Goal: Task Accomplishment & Management: Use online tool/utility

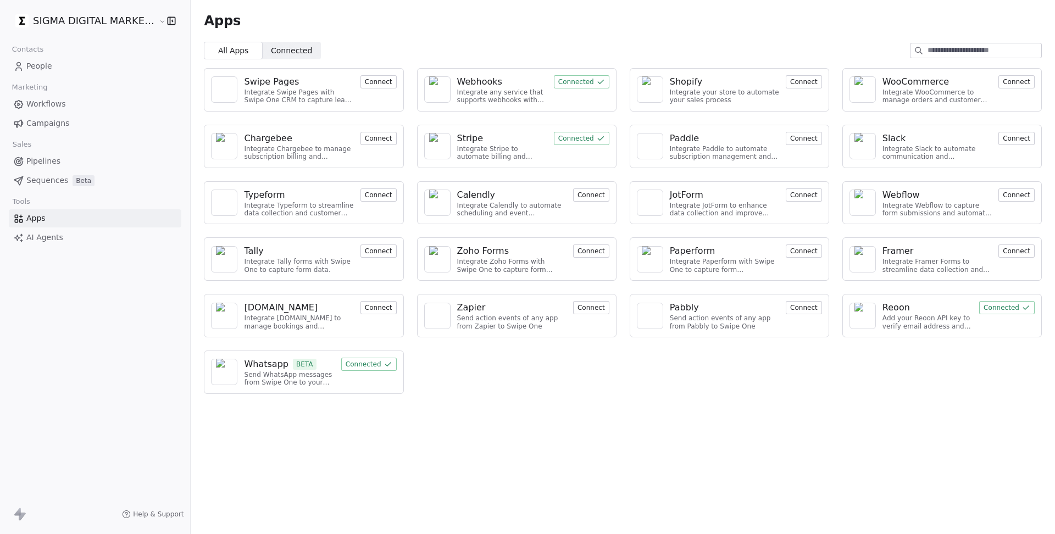
click at [370, 358] on button "Connected" at bounding box center [368, 364] width 55 height 13
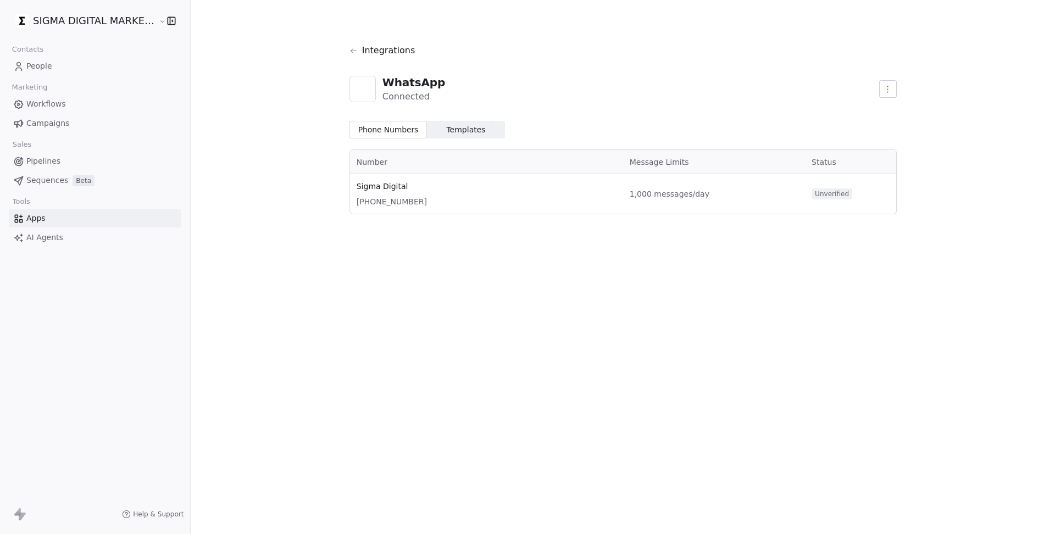
click at [473, 122] on span "Templates Templates" at bounding box center [466, 130] width 78 height 18
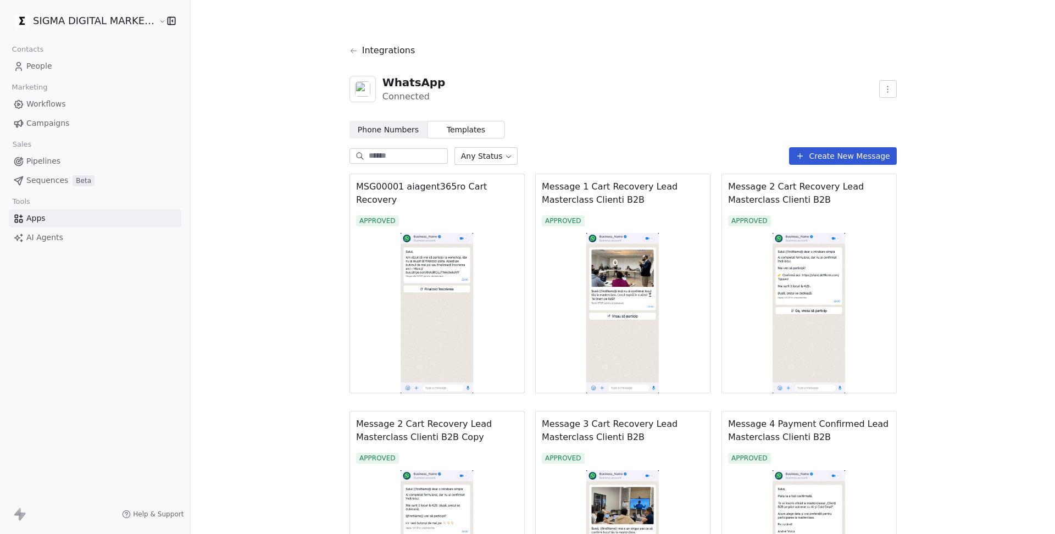
click at [852, 155] on button "Create New Message" at bounding box center [842, 156] width 107 height 18
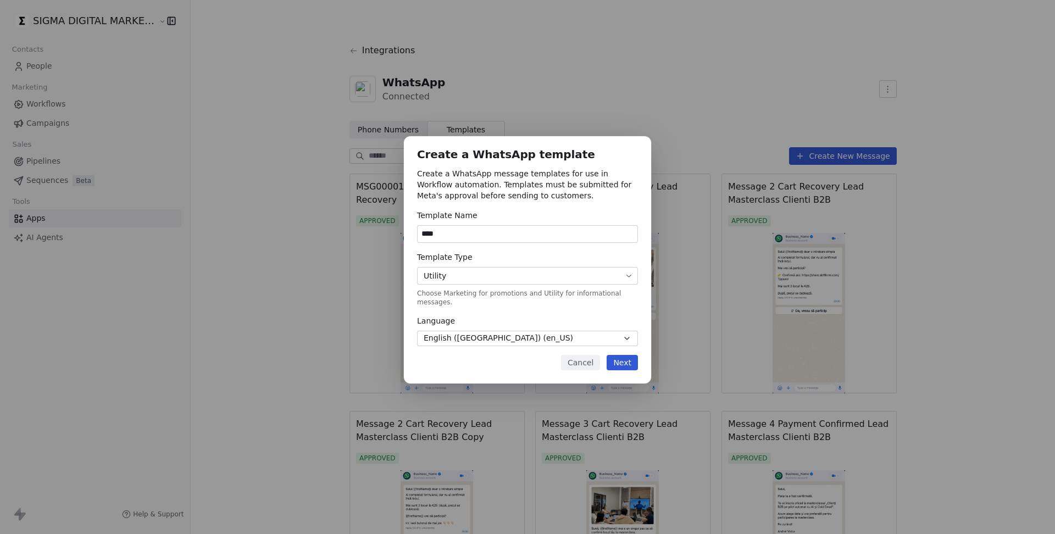
type input "****"
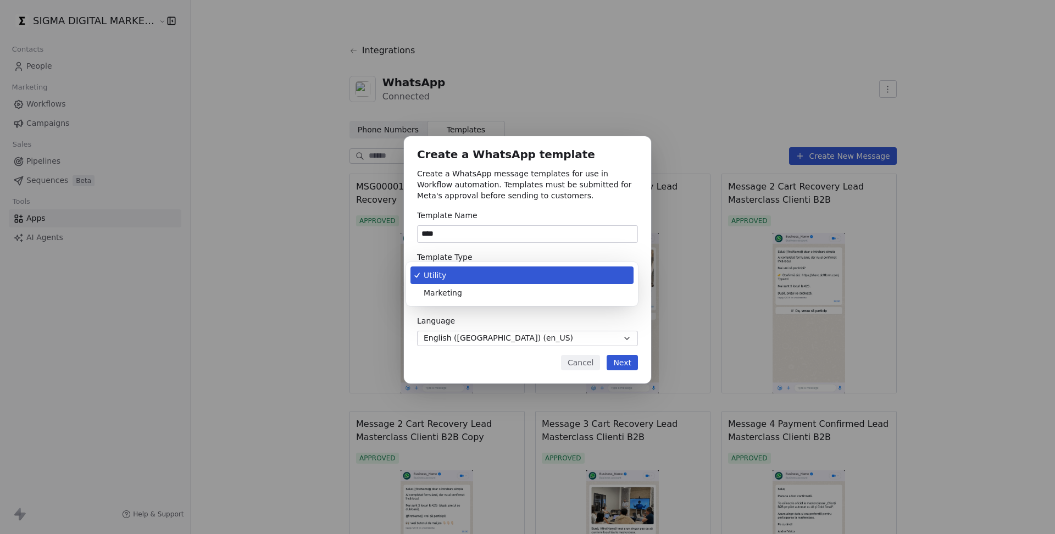
click at [513, 282] on body "SIGMA DIGITAL MARKETING SRL Contacts People Marketing Workflows Campaigns Sales…" at bounding box center [527, 267] width 1055 height 534
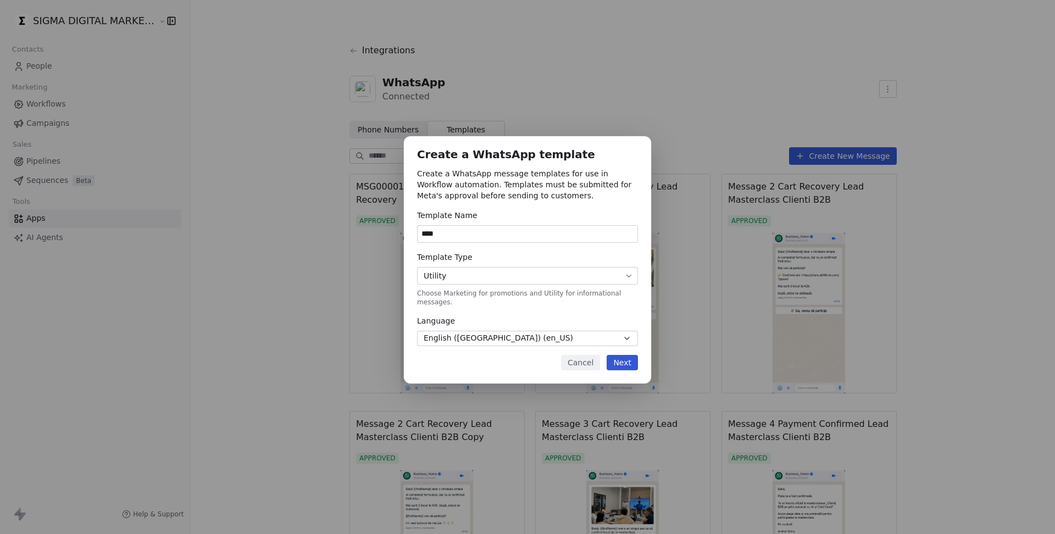
click at [614, 360] on button "Next" at bounding box center [622, 362] width 31 height 15
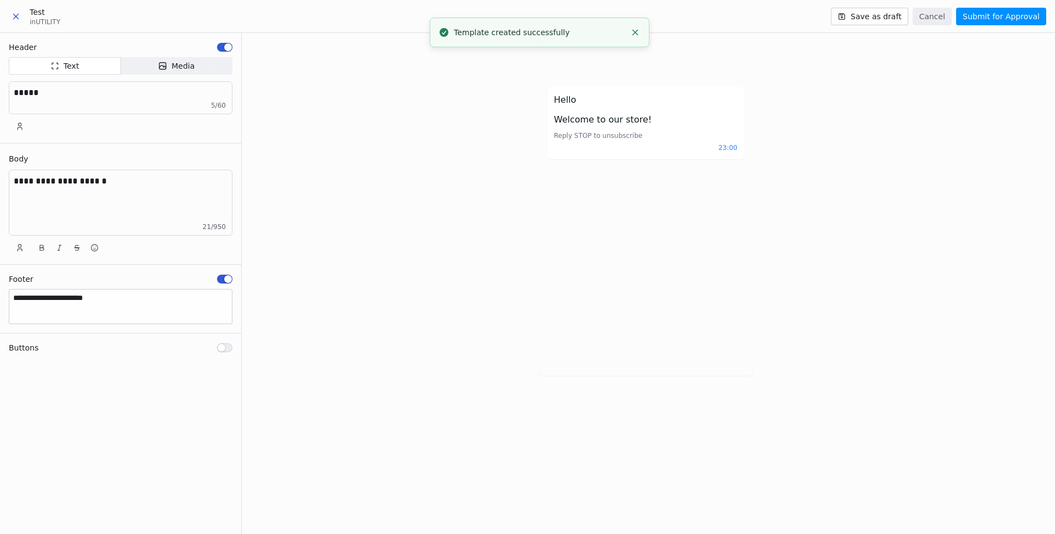
click at [49, 12] on span "Test" at bounding box center [45, 12] width 31 height 11
click at [932, 18] on button "Cancel" at bounding box center [932, 17] width 39 height 18
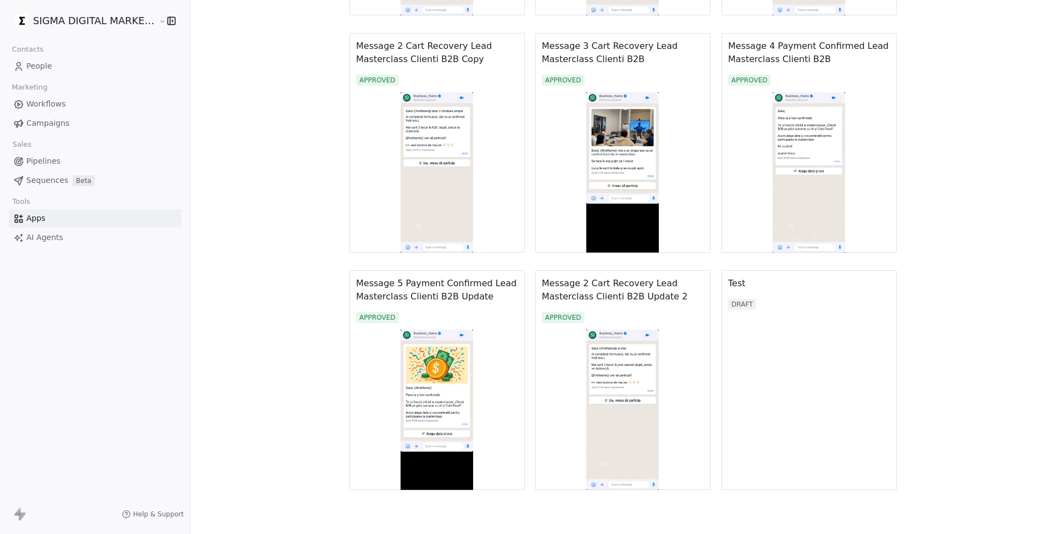
scroll to position [378, 0]
click at [742, 287] on span "Test" at bounding box center [809, 283] width 162 height 13
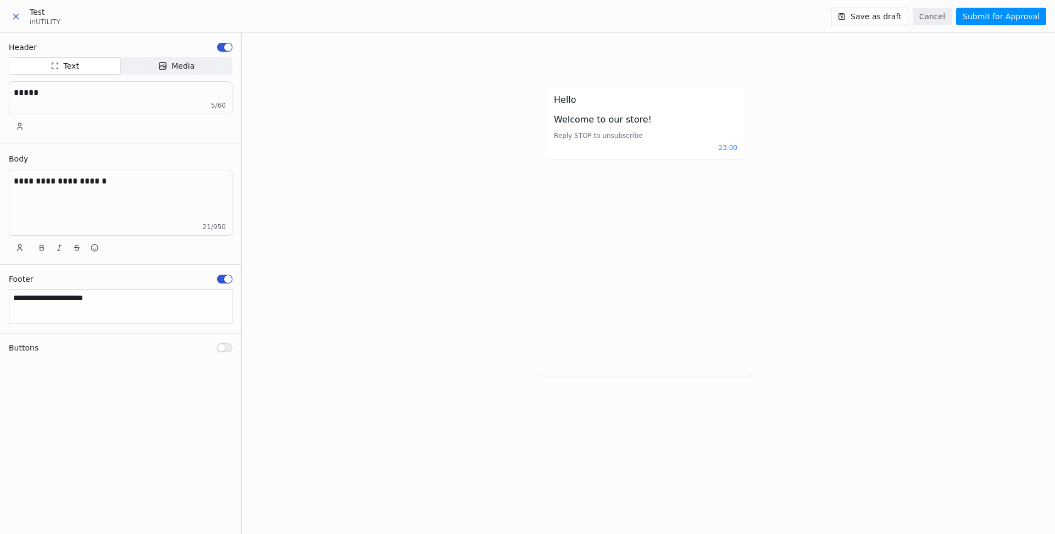
scroll to position [0, 0]
click at [44, 14] on span "Test" at bounding box center [45, 12] width 31 height 11
click at [12, 19] on icon at bounding box center [16, 17] width 10 height 10
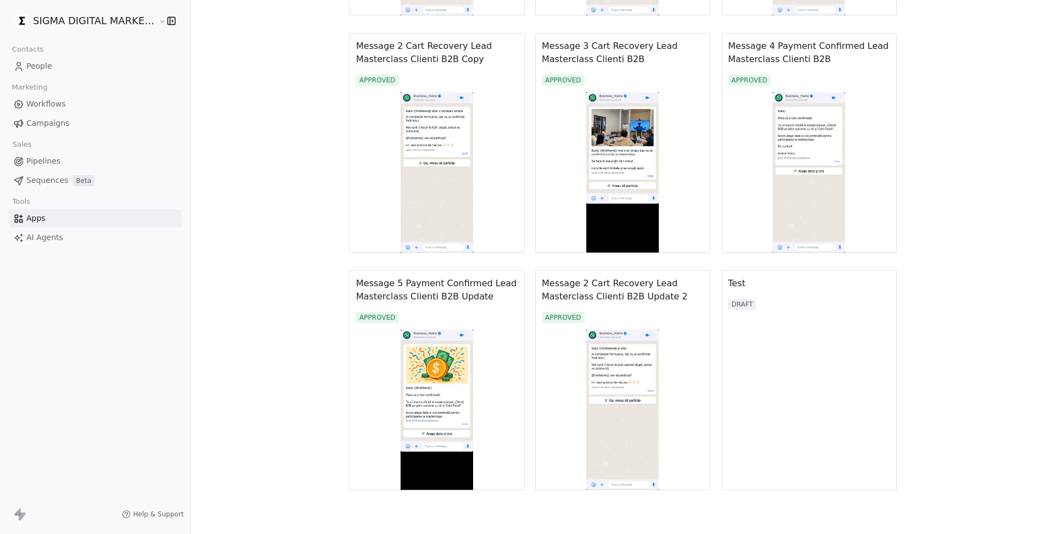
scroll to position [378, 0]
click at [859, 294] on div "Test DRAFT" at bounding box center [808, 293] width 175 height 46
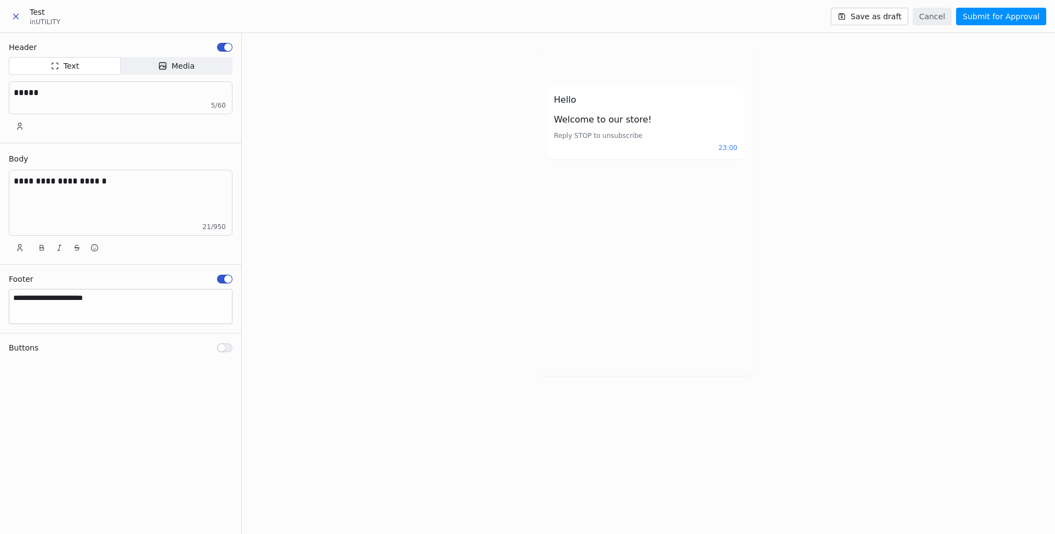
scroll to position [0, 0]
click at [22, 18] on button at bounding box center [15, 17] width 23 height 20
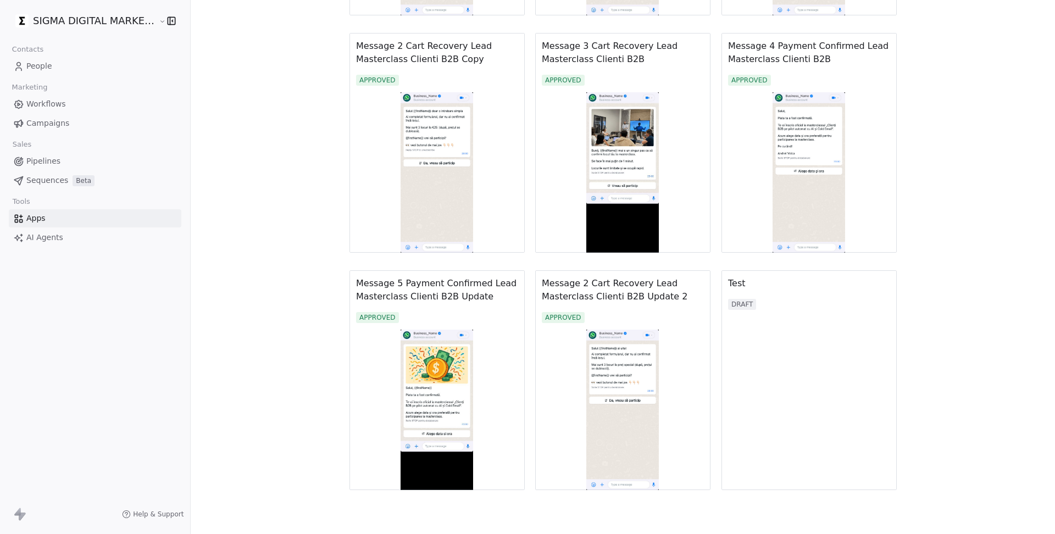
scroll to position [378, 0]
click at [767, 387] on img at bounding box center [808, 403] width 175 height 174
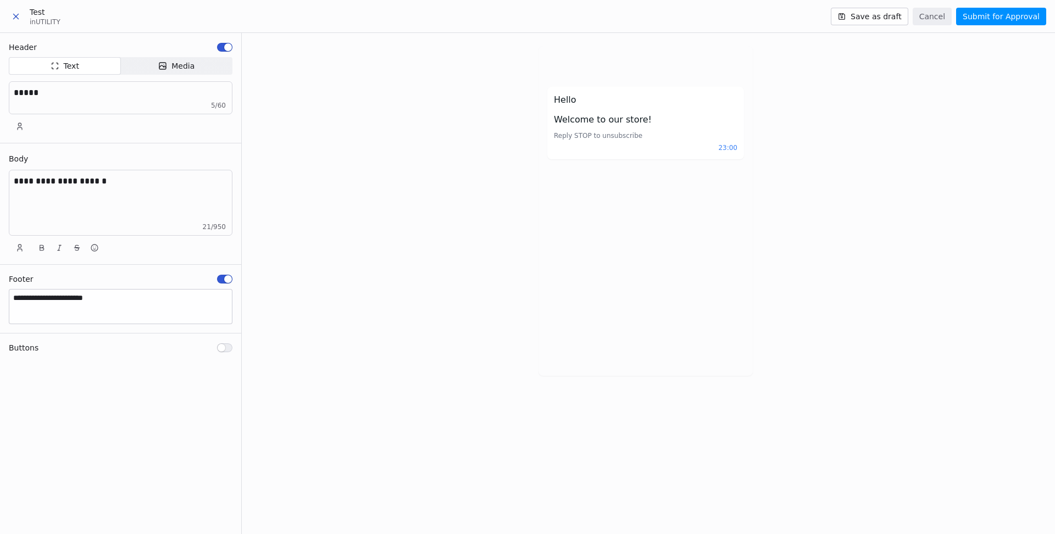
scroll to position [0, 0]
click at [219, 49] on button "button" at bounding box center [224, 47] width 15 height 9
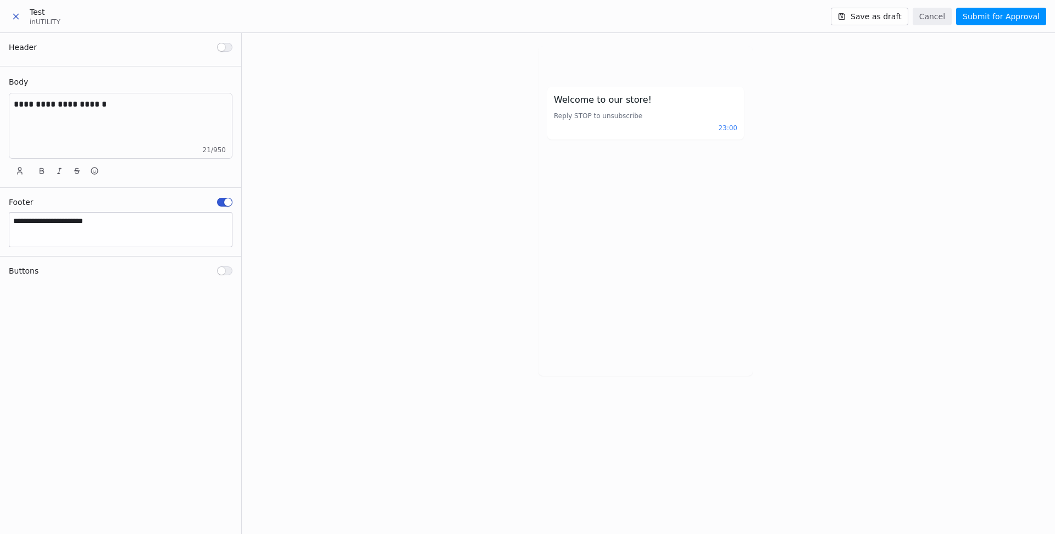
click at [219, 49] on span "button" at bounding box center [222, 47] width 8 height 8
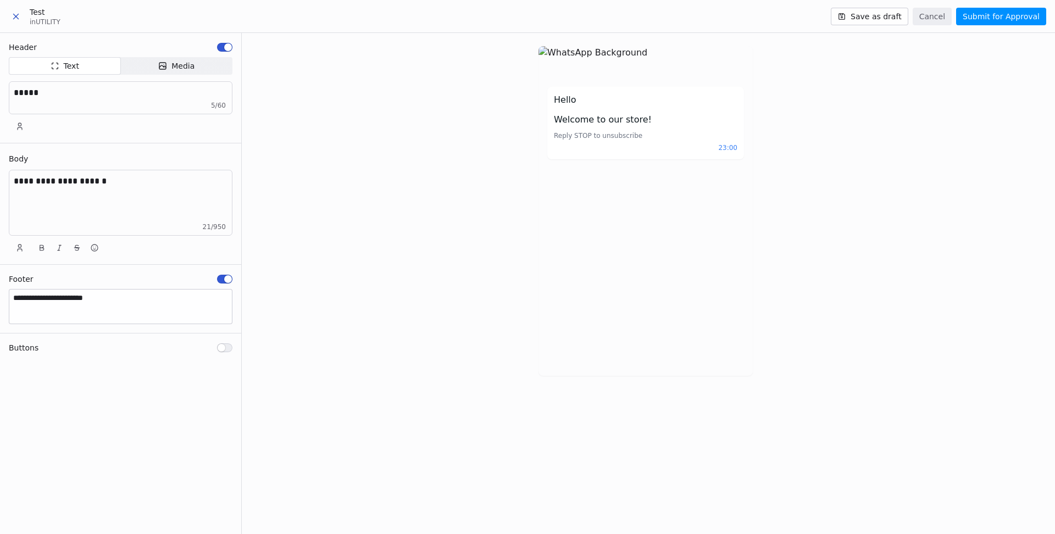
click at [219, 49] on button "button" at bounding box center [224, 47] width 15 height 9
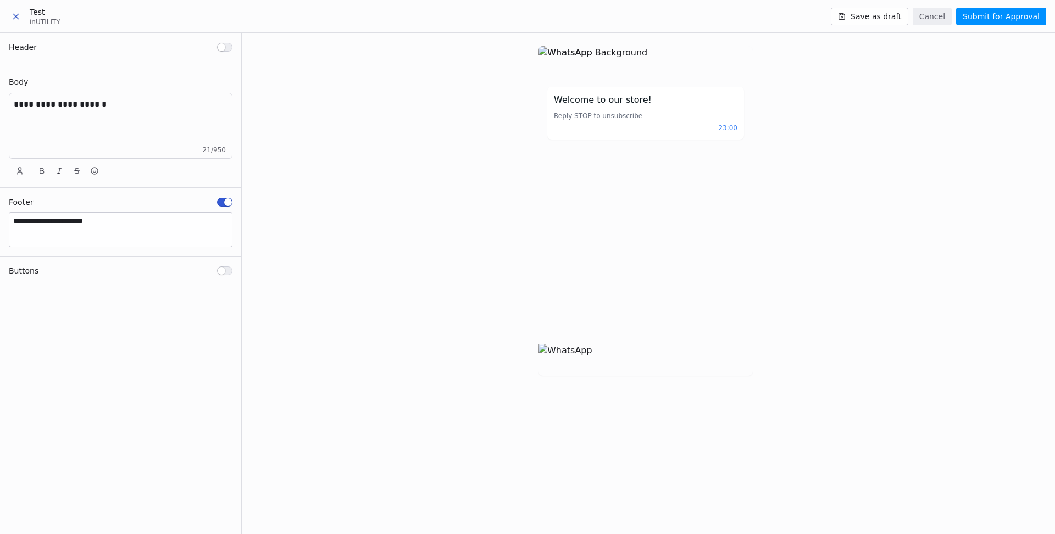
click at [219, 49] on span "button" at bounding box center [222, 47] width 8 height 8
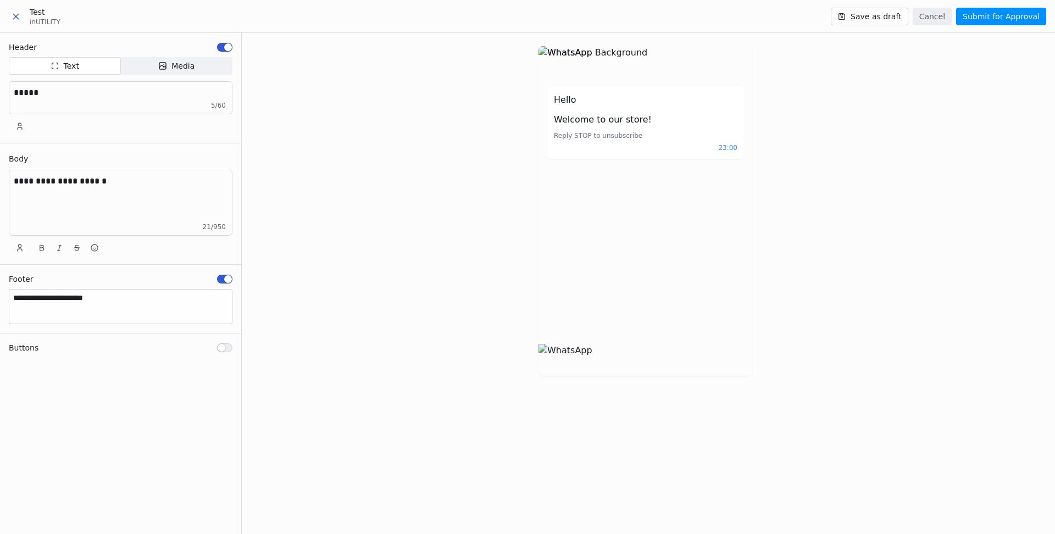
click at [15, 12] on icon at bounding box center [16, 17] width 10 height 10
